Goal: Use online tool/utility: Utilize a website feature to perform a specific function

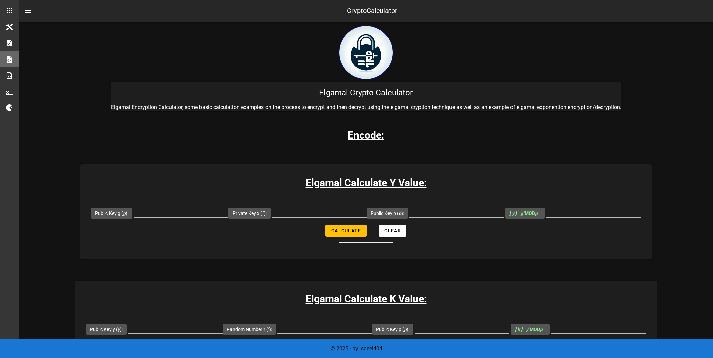
scroll to position [75, 0]
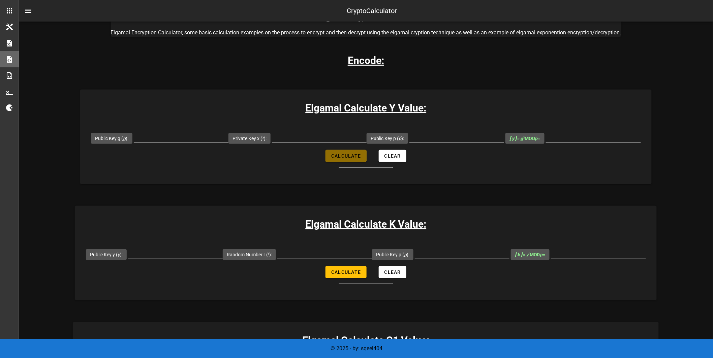
click at [351, 159] on span "Calculate" at bounding box center [346, 155] width 30 height 5
type input "All fields are required"
click at [122, 137] on label "Public Key g ( g ):" at bounding box center [111, 138] width 33 height 7
click at [134, 137] on input "Public Key g ( g ):" at bounding box center [181, 137] width 95 height 11
type input "2"
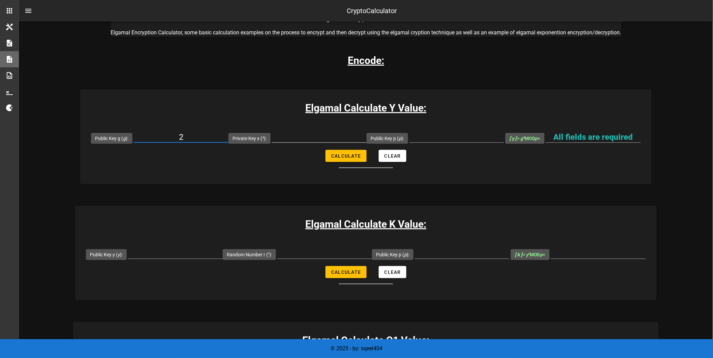
click at [296, 136] on input "Private Key x ( x ):" at bounding box center [319, 137] width 95 height 11
type input "6"
click at [451, 137] on input "Public Key p ( p ):" at bounding box center [457, 137] width 95 height 11
type input "29"
click at [357, 155] on span "Calculate" at bounding box center [346, 155] width 30 height 5
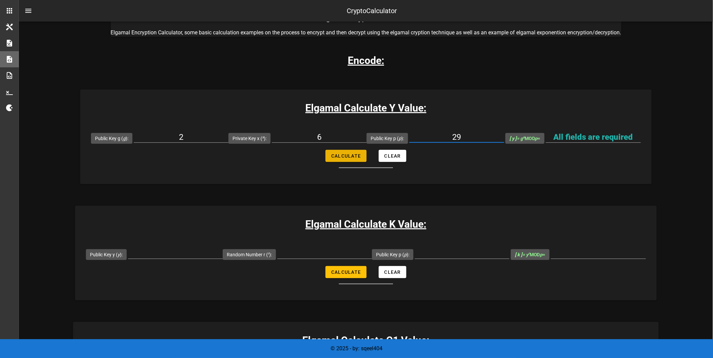
type input "6"
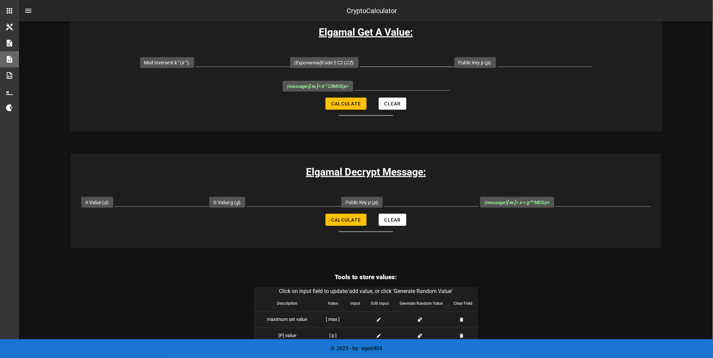
scroll to position [1174, 0]
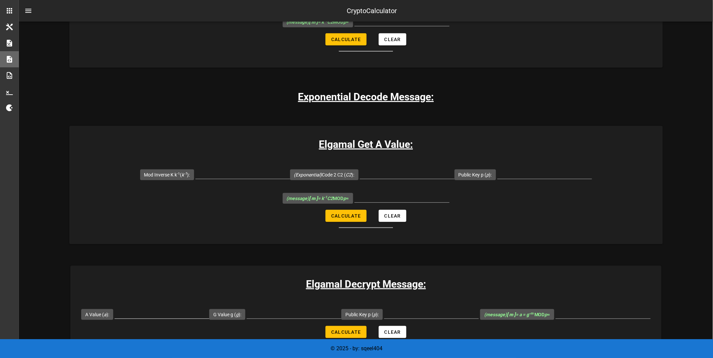
click at [169, 308] on input "A Value ( a ):" at bounding box center [162, 313] width 95 height 11
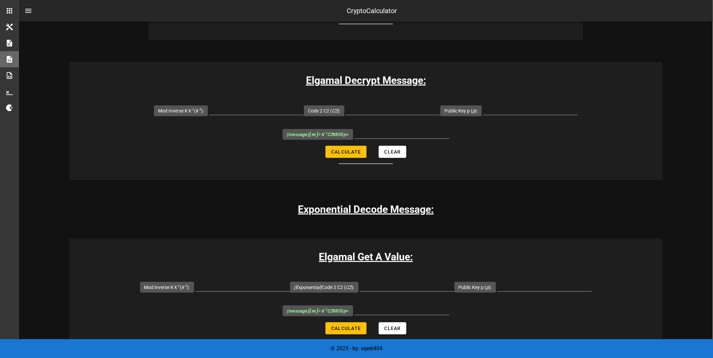
scroll to position [1023, 0]
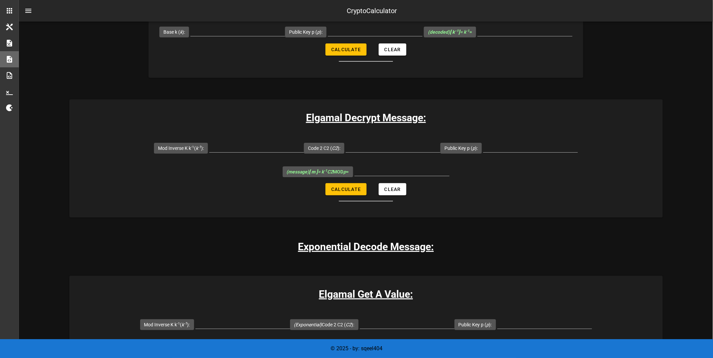
drag, startPoint x: 533, startPoint y: 56, endPoint x: 534, endPoint y: 51, distance: 4.5
drag, startPoint x: 534, startPoint y: 51, endPoint x: 485, endPoint y: 80, distance: 56.5
click at [485, 99] on div "Elgamal Decrypt Message: Mod Inverse [PERSON_NAME] -1 ( k -1 ): Code 2 C2 ( C2 …" at bounding box center [366, 158] width 594 height 118
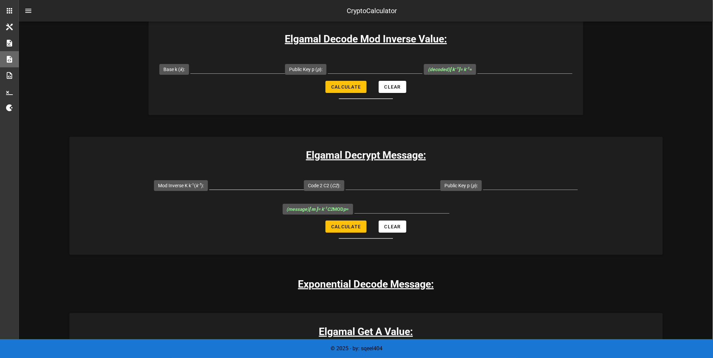
click at [278, 179] on input "Mod Inverse [PERSON_NAME] -1 ( k -1 ):" at bounding box center [256, 184] width 95 height 11
type input "13"
click at [379, 179] on input "Code 2 C2 ( C2 ):" at bounding box center [393, 184] width 95 height 11
click at [383, 179] on input "Code 2 C2 ( C2 ):" at bounding box center [393, 184] width 95 height 11
paste input "(18,5),(18,0), (18,12),(18,10)"
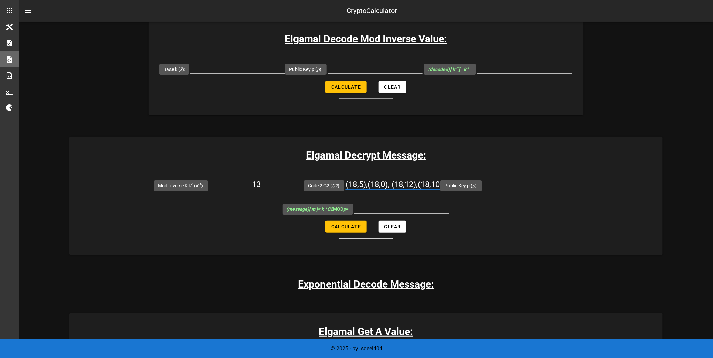
scroll to position [0, 9]
click at [514, 174] on div "Public Key p ( p ):" at bounding box center [510, 186] width 138 height 24
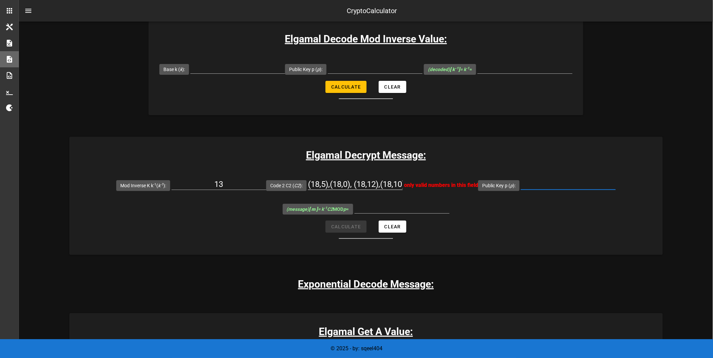
click at [373, 192] on div at bounding box center [355, 194] width 95 height 5
click at [375, 179] on input "(18,5),(18,0), (18,12),(18,10)" at bounding box center [355, 184] width 95 height 11
click at [424, 174] on div "Code 2 C2 ( C2 ): (18 5) (18 0) (18 12) (1810) only valid numbers in this field" at bounding box center [372, 186] width 212 height 24
click at [379, 175] on div "(18 5) (18 0) (18 12) (1810)" at bounding box center [355, 186] width 95 height 22
click at [385, 179] on input "(18 5) (18 0) (18 12) (1810)" at bounding box center [355, 184] width 95 height 11
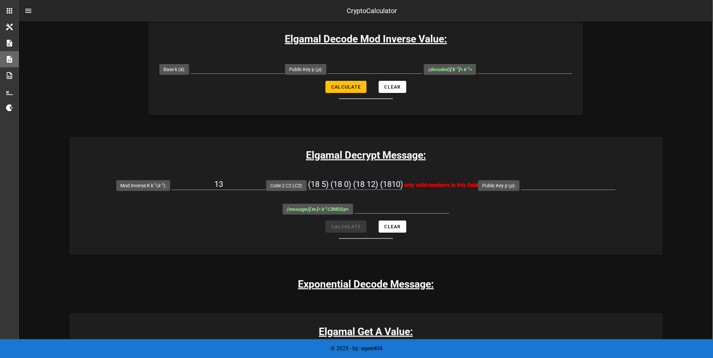
click at [385, 179] on input "(18 5) (18 0) (18 12) (1810)" at bounding box center [355, 184] width 95 height 11
click at [393, 179] on input "(18 5) (18 0) (18 12) (1810)" at bounding box center [355, 184] width 95 height 11
click at [394, 179] on input "(18 5) (18 0) (18 12) (1810)" at bounding box center [355, 184] width 95 height 11
click at [395, 179] on input "(18 5) (18 0) (18 12) (1810)" at bounding box center [355, 184] width 95 height 11
click at [373, 179] on input "(18 5) (18 0) (18 12) (1810)" at bounding box center [355, 184] width 95 height 11
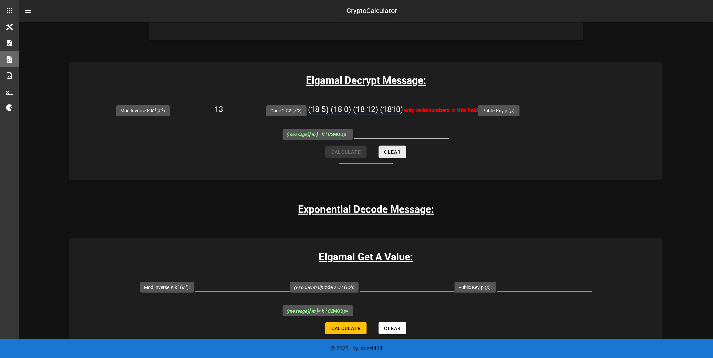
scroll to position [986, 0]
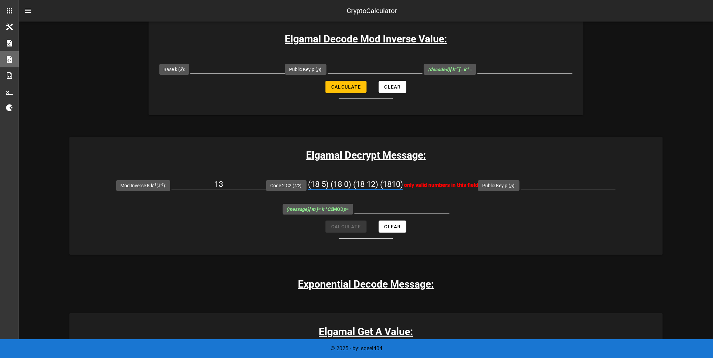
click at [389, 179] on input "(18 5) (18 0) (18 12) (1810)" at bounding box center [355, 184] width 95 height 11
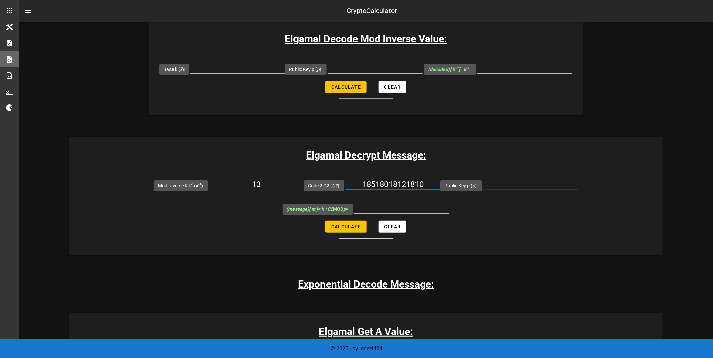
type input "18518018121810"
click at [494, 179] on input "Public Key p ( p ):" at bounding box center [530, 184] width 95 height 11
type input "11"
click at [500, 174] on form "Mod Inverse [PERSON_NAME] -1 ( k -1 ): 13 Code 2 C2 ( C2 ): 18518018121810 Publ…" at bounding box center [366, 206] width 594 height 65
click at [355, 224] on span "Calculate" at bounding box center [346, 226] width 30 height 5
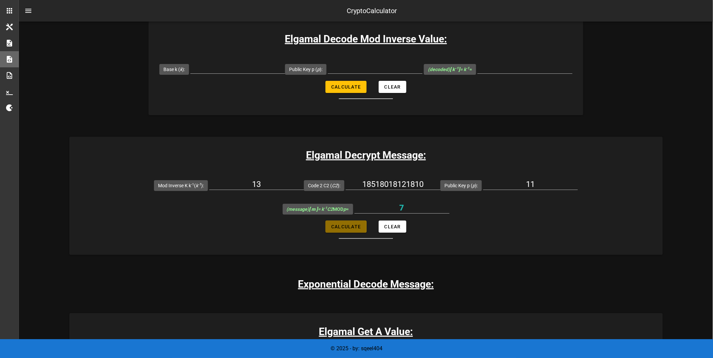
click at [355, 224] on span "Calculate" at bounding box center [346, 226] width 30 height 5
type input "7"
click at [392, 179] on input "18518018121810" at bounding box center [393, 184] width 95 height 11
type input "185"
click at [349, 224] on span "Calculate" at bounding box center [346, 226] width 30 height 5
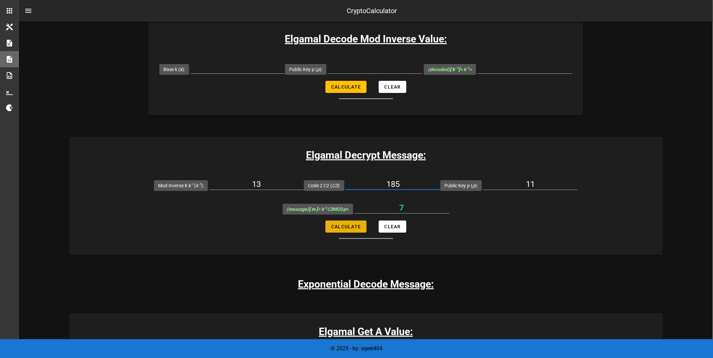
type input "7"
click at [412, 179] on input "185" at bounding box center [393, 184] width 95 height 11
type input "180"
click at [346, 224] on span "Calculate" at bounding box center [346, 226] width 30 height 5
type input "8"
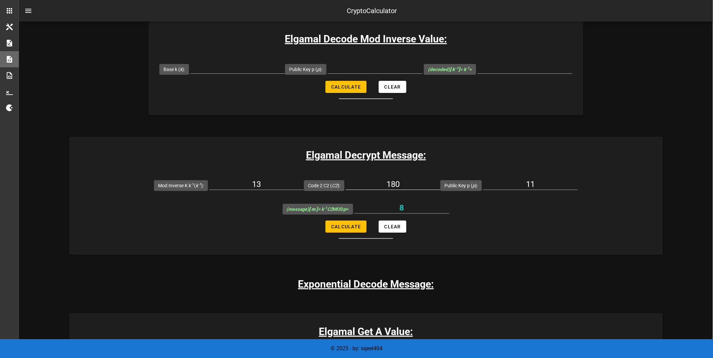
click at [407, 179] on input "180" at bounding box center [393, 184] width 95 height 11
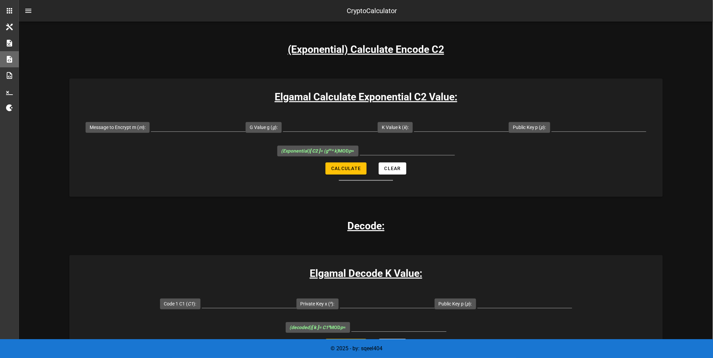
scroll to position [537, 0]
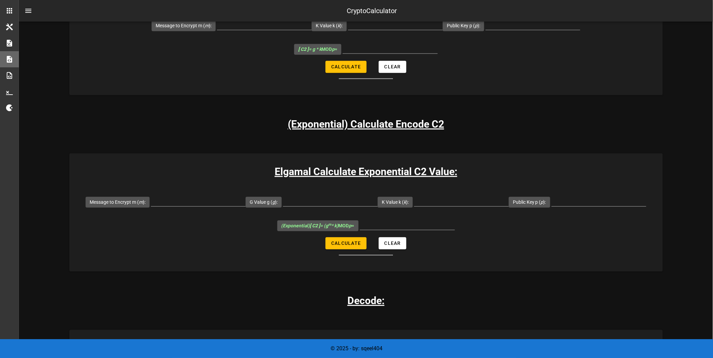
click at [651, 63] on div "Elgamal Calculate C2 Value: Message to Encrypt m ( m ): K Value k ( k ): Public…" at bounding box center [366, 36] width 594 height 118
